Goal: Information Seeking & Learning: Find specific fact

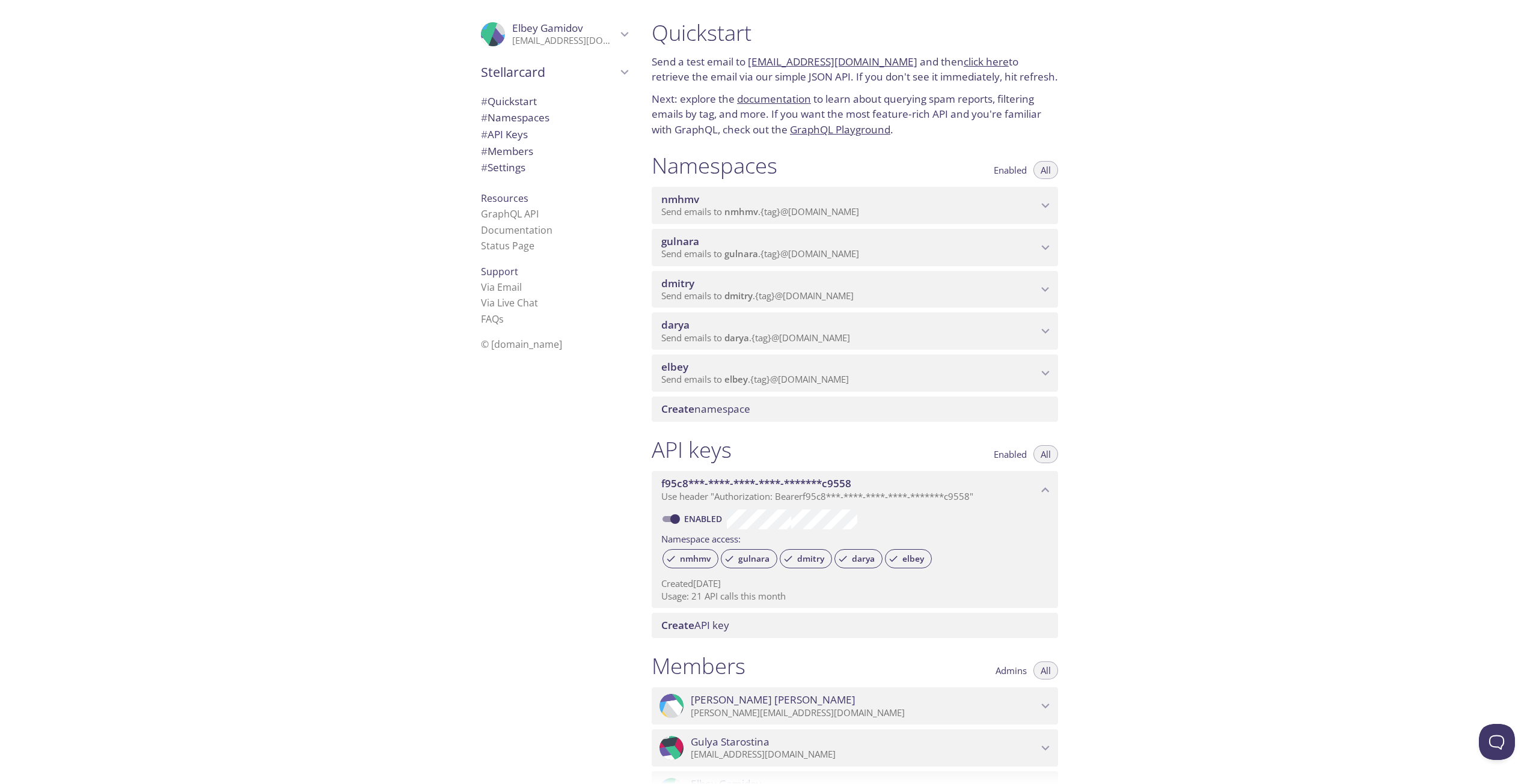
click at [767, 366] on span "elbey" at bounding box center [850, 367] width 377 height 14
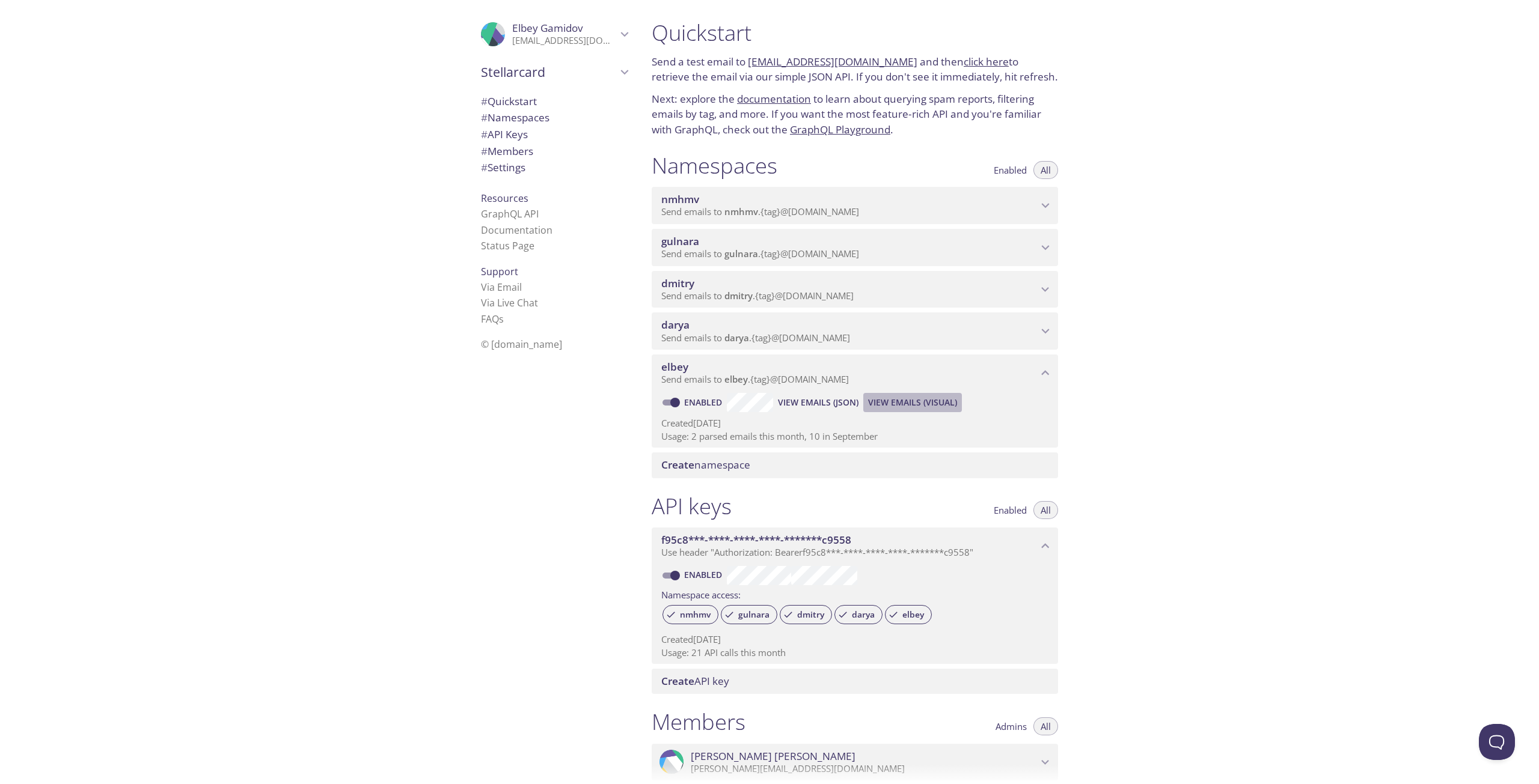
click at [889, 402] on span "View Emails (Visual)" at bounding box center [913, 403] width 89 height 14
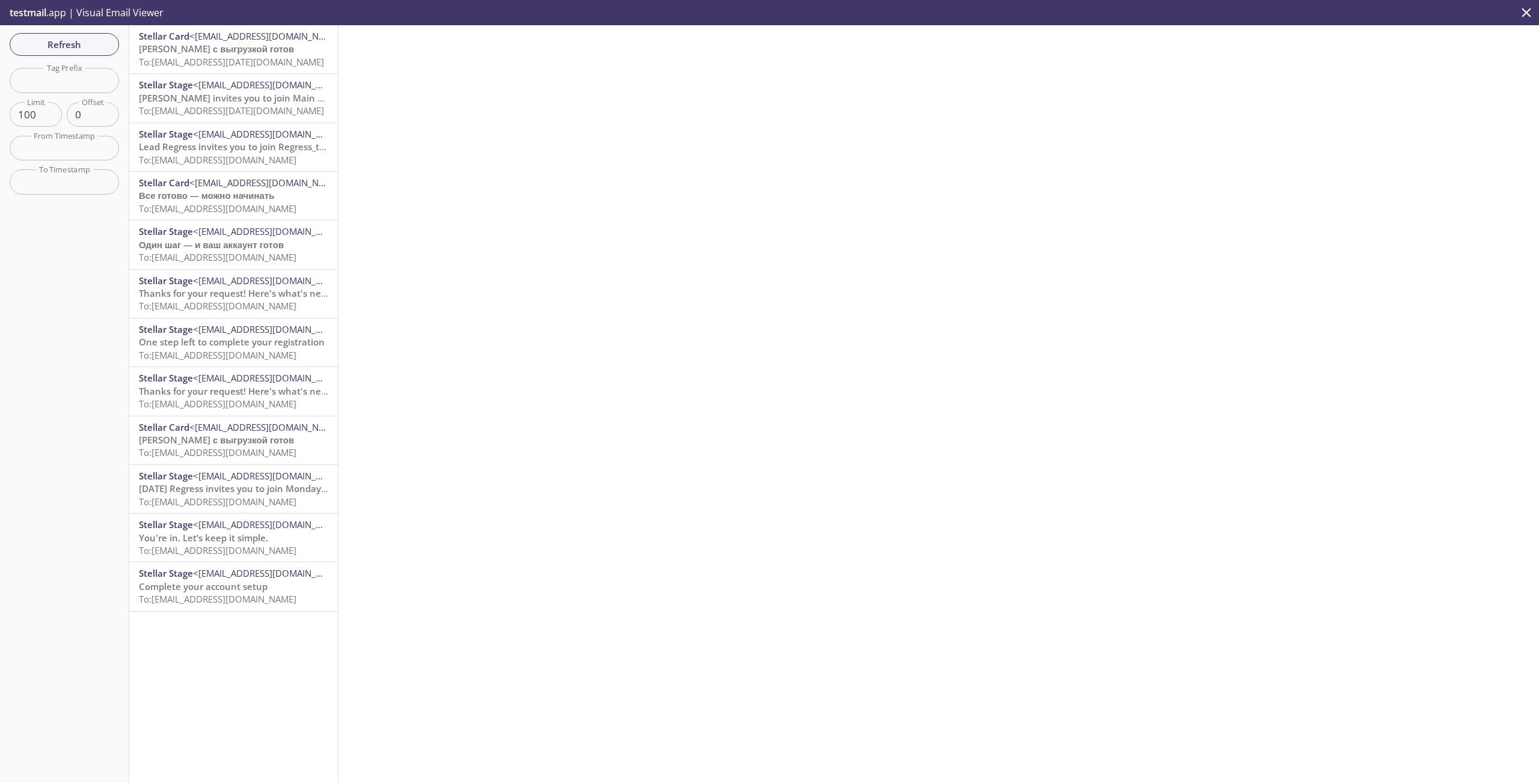
click at [275, 52] on p "Файл с выгрузкой готов To: elbey.06.10.2025@inbox.testmail.app" at bounding box center [234, 55] width 189 height 26
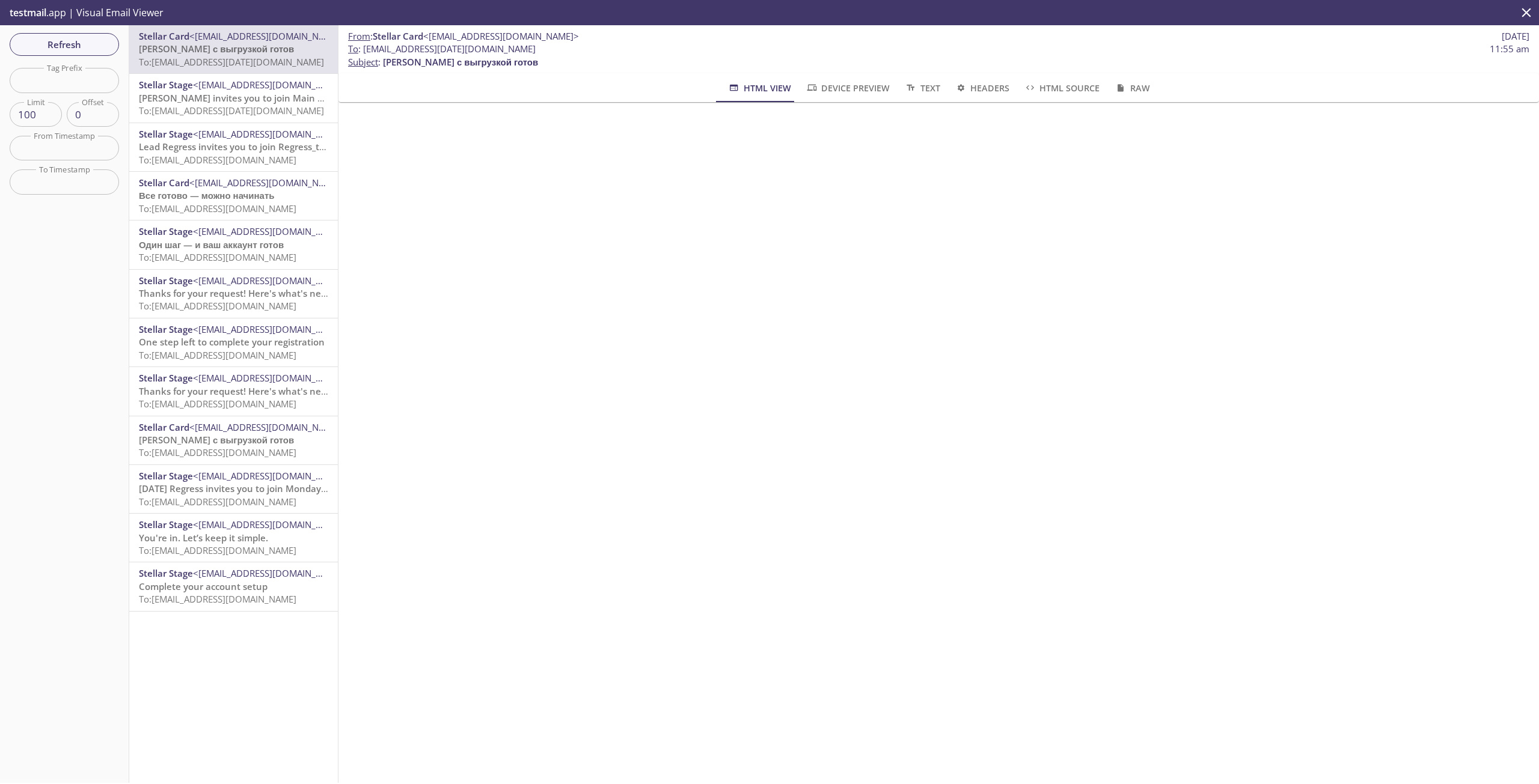
click at [277, 117] on span "To: elbey.06.10.2025@inbox.testmail.app" at bounding box center [232, 110] width 185 height 12
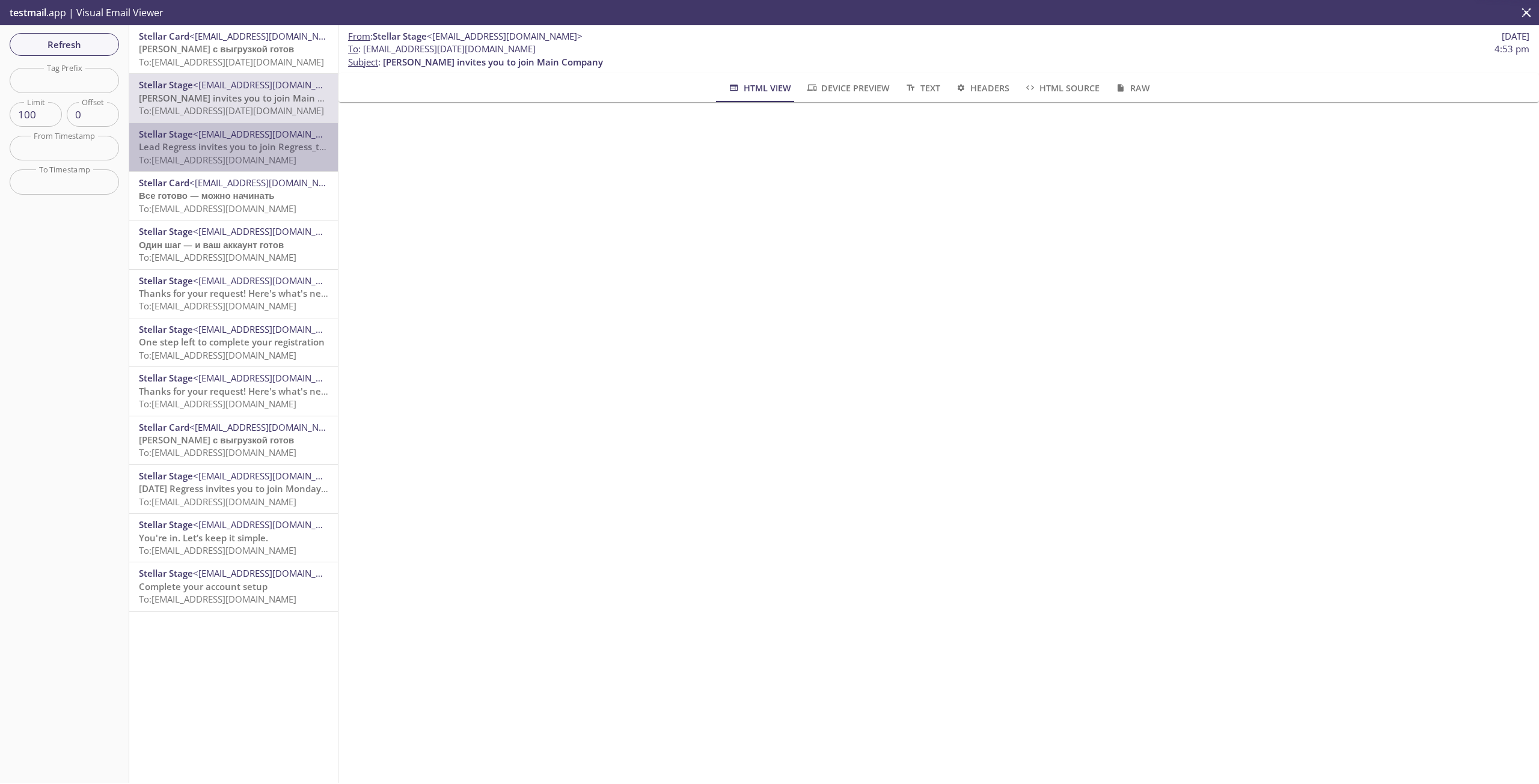
click at [269, 168] on div "Stellar Stage <stage@stage.stellarcard.io> Lead Regress invites you to join Reg…" at bounding box center [234, 148] width 209 height 48
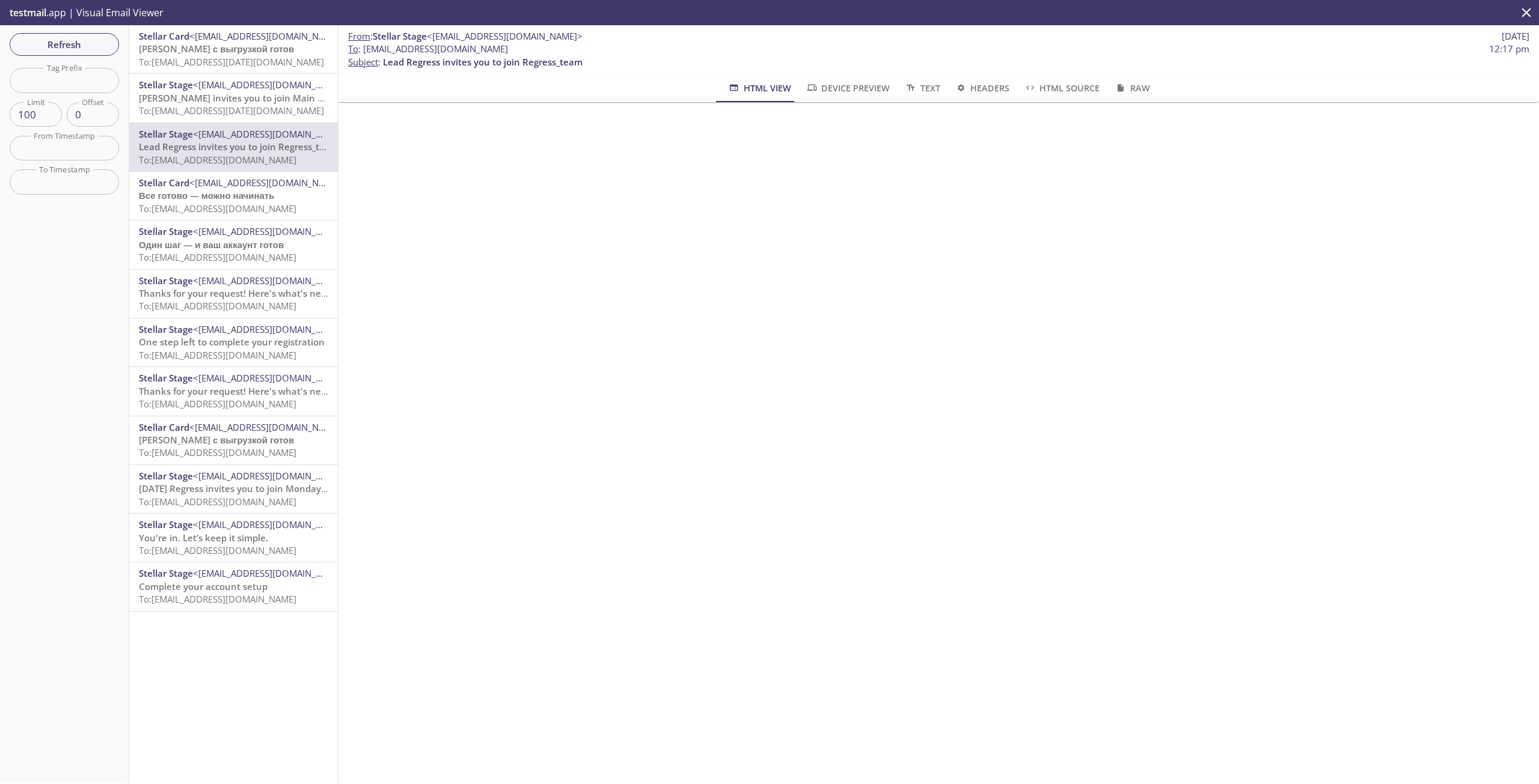
drag, startPoint x: 364, startPoint y: 51, endPoint x: 601, endPoint y: 50, distance: 237.0
click at [508, 50] on span "To : elbey.regress_employee_onboarding@inbox.testmail.app" at bounding box center [428, 48] width 160 height 13
copy span "[EMAIL_ADDRESS][DOMAIN_NAME]"
click at [252, 53] on p "Файл с выгрузкой готов To: elbey.06.10.2025@inbox.testmail.app" at bounding box center [234, 55] width 189 height 26
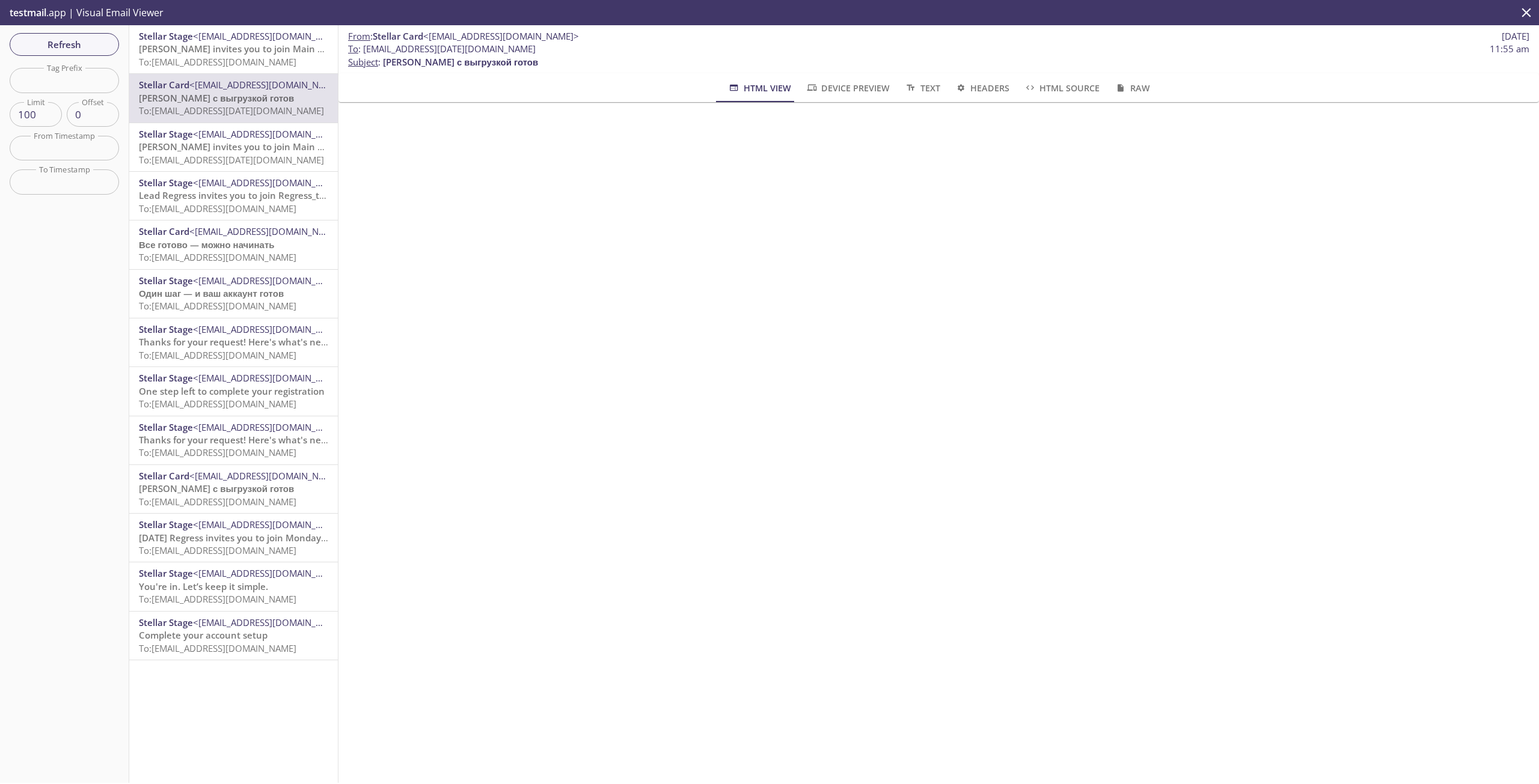
drag, startPoint x: 242, startPoint y: 34, endPoint x: 249, endPoint y: 41, distance: 9.9
click at [242, 34] on span "<[EMAIL_ADDRESS][DOMAIN_NAME]>" at bounding box center [271, 36] width 156 height 12
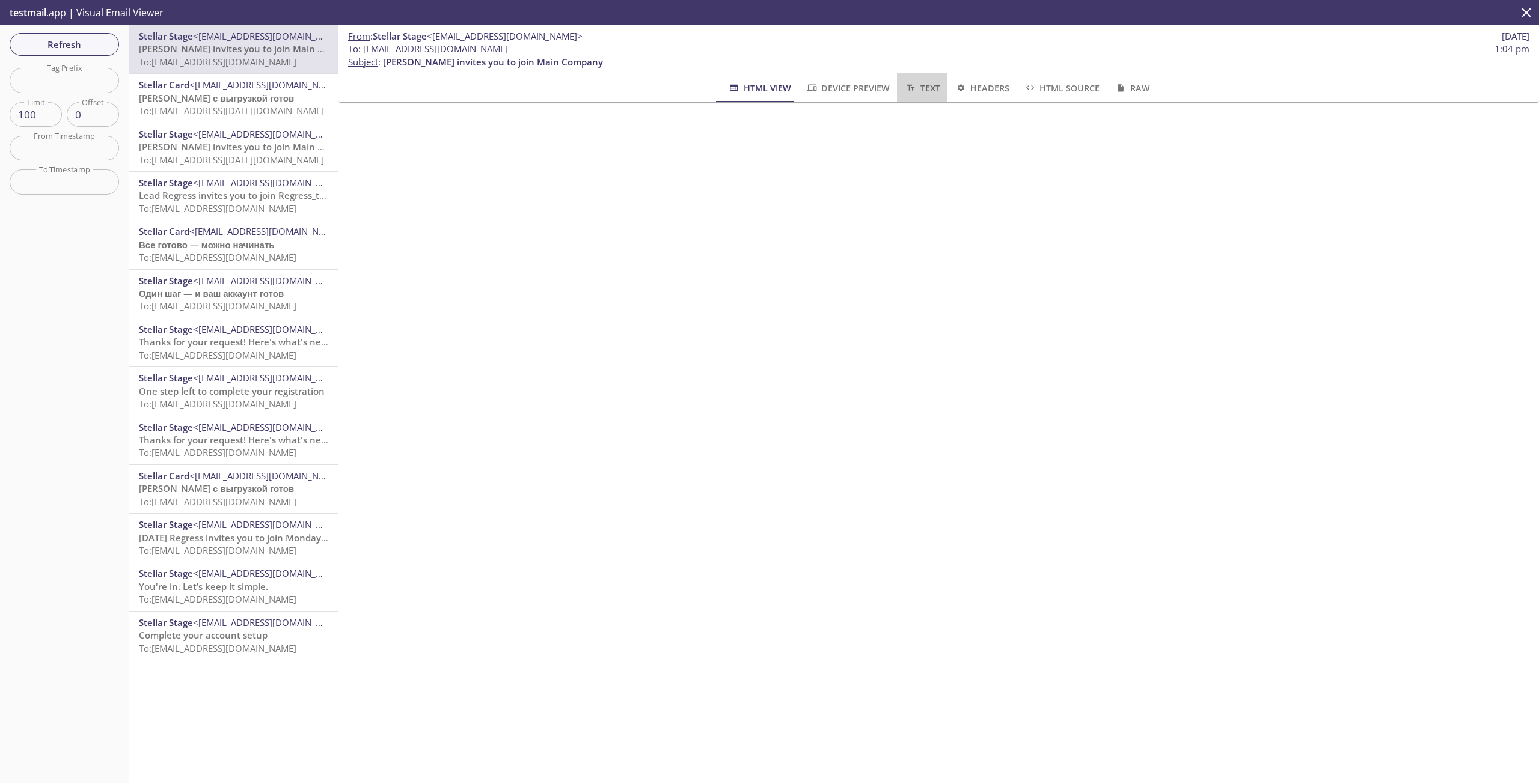
click at [908, 87] on icon "button" at bounding box center [911, 88] width 8 height 6
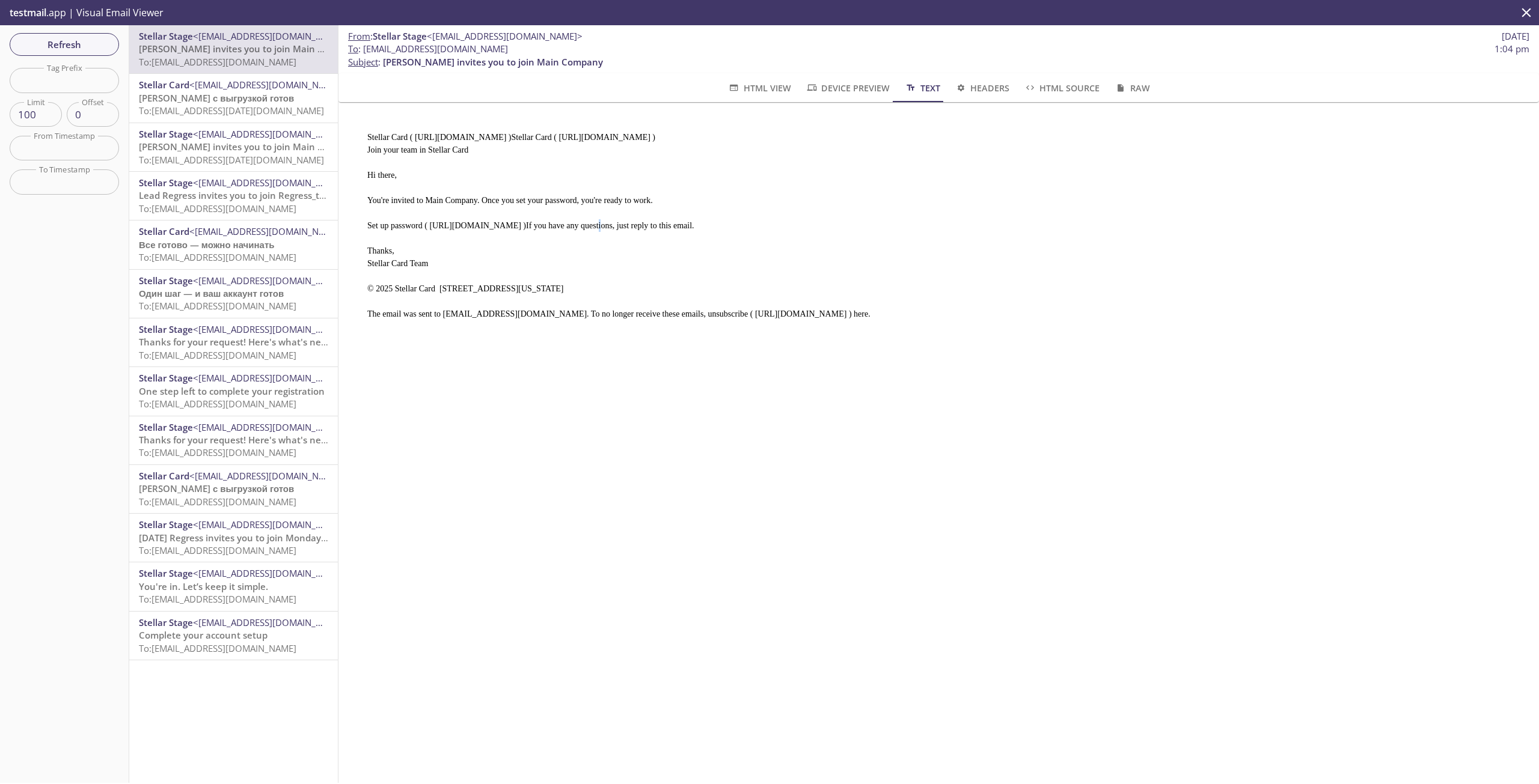
click at [426, 222] on pre "Stellar Card ( [URL][DOMAIN_NAME] )Stellar Card ( [URL][DOMAIN_NAME] ) Join you…" at bounding box center [933, 221] width 1162 height 209
click at [428, 222] on pre "Stellar Card ( [URL][DOMAIN_NAME] )Stellar Card ( [URL][DOMAIN_NAME] ) Join you…" at bounding box center [933, 221] width 1162 height 209
drag, startPoint x: 427, startPoint y: 222, endPoint x: 470, endPoint y: 217, distance: 43.3
click at [477, 217] on pre "Stellar Card ( [URL][DOMAIN_NAME] )Stellar Card ( [URL][DOMAIN_NAME] ) Join you…" at bounding box center [933, 221] width 1162 height 209
drag, startPoint x: 426, startPoint y: 217, endPoint x: 872, endPoint y: 217, distance: 446.0
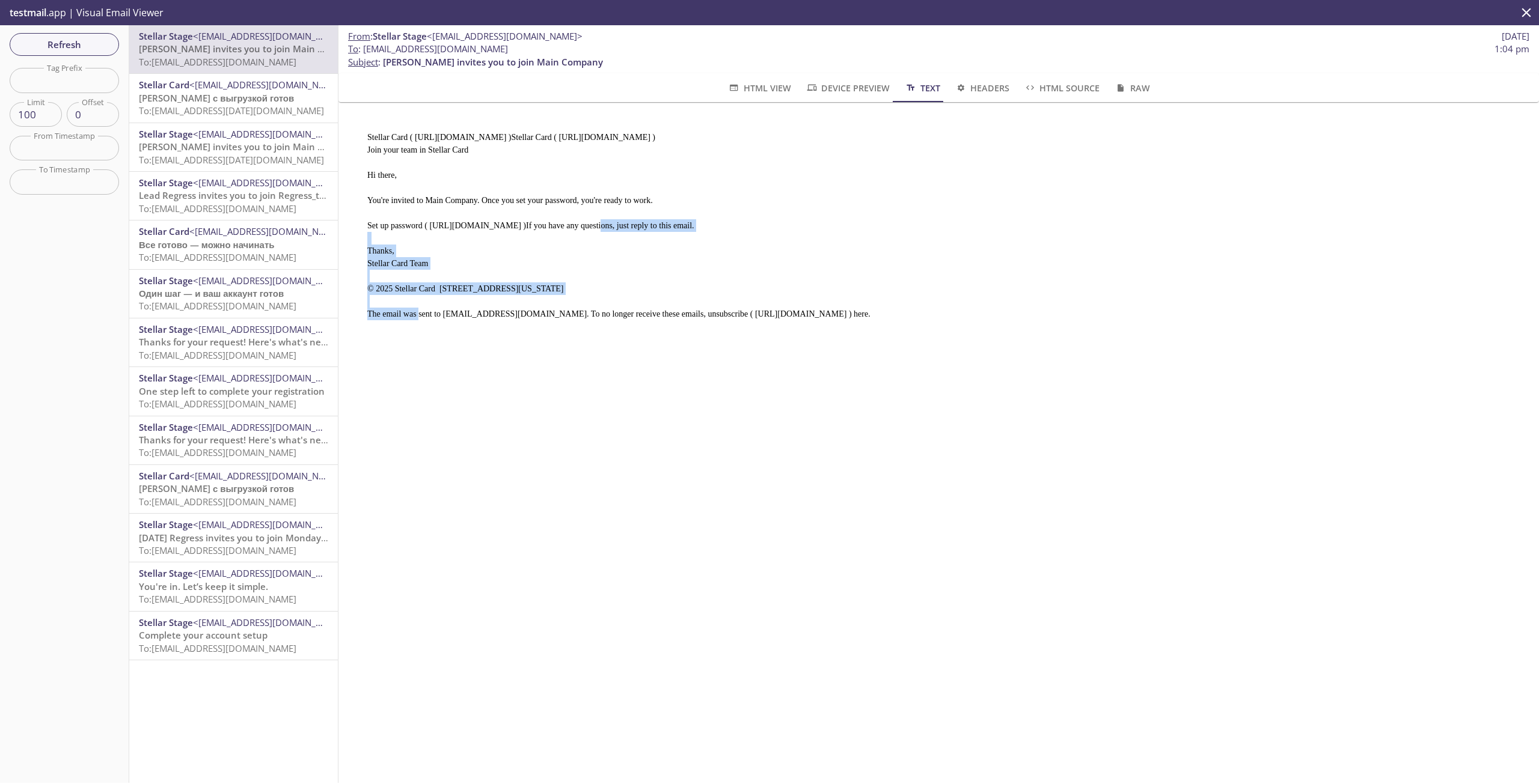
click at [872, 217] on pre "Stellar Card ( [URL][DOMAIN_NAME] )Stellar Card ( [URL][DOMAIN_NAME] ) Join you…" at bounding box center [933, 221] width 1162 height 209
copy pre "[URL][DOMAIN_NAME]"
